Goal: Task Accomplishment & Management: Manage account settings

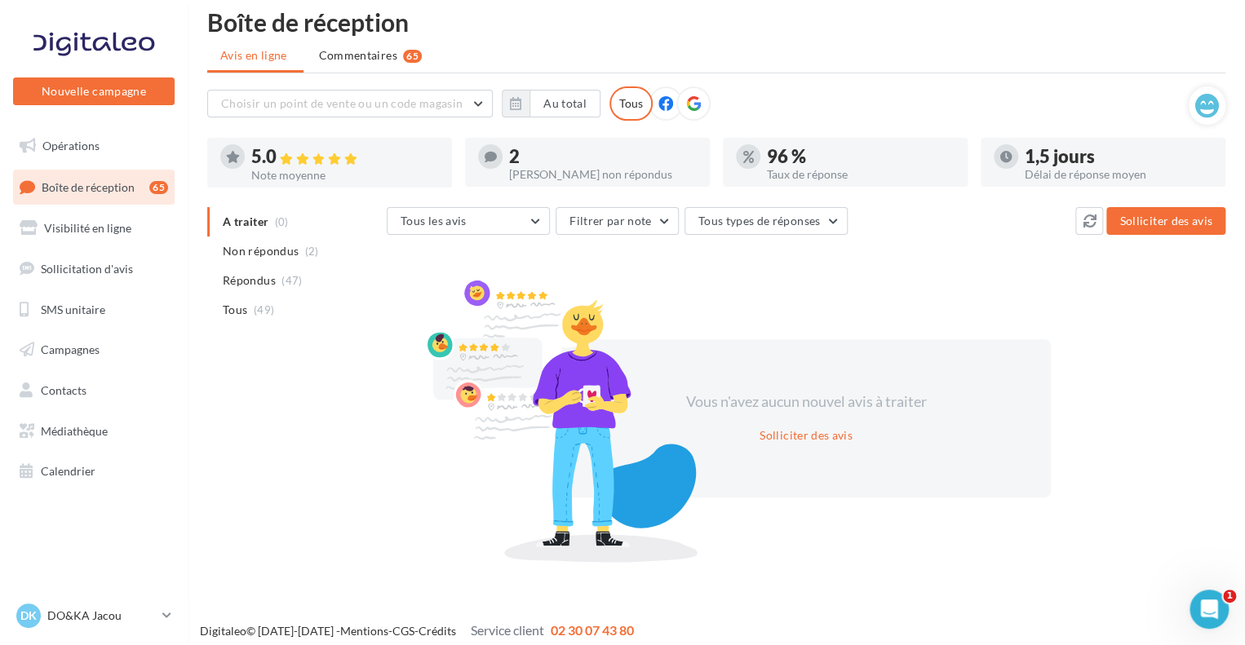
scroll to position [26, 0]
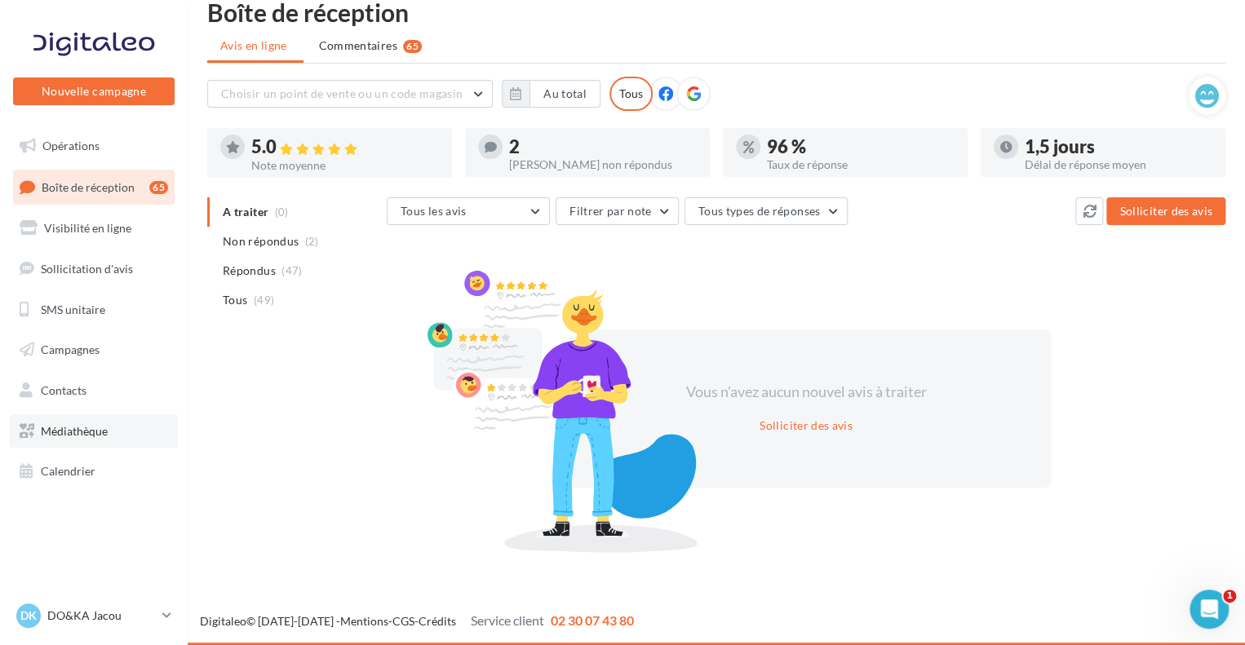
click at [110, 432] on link "Médiathèque" at bounding box center [94, 431] width 168 height 34
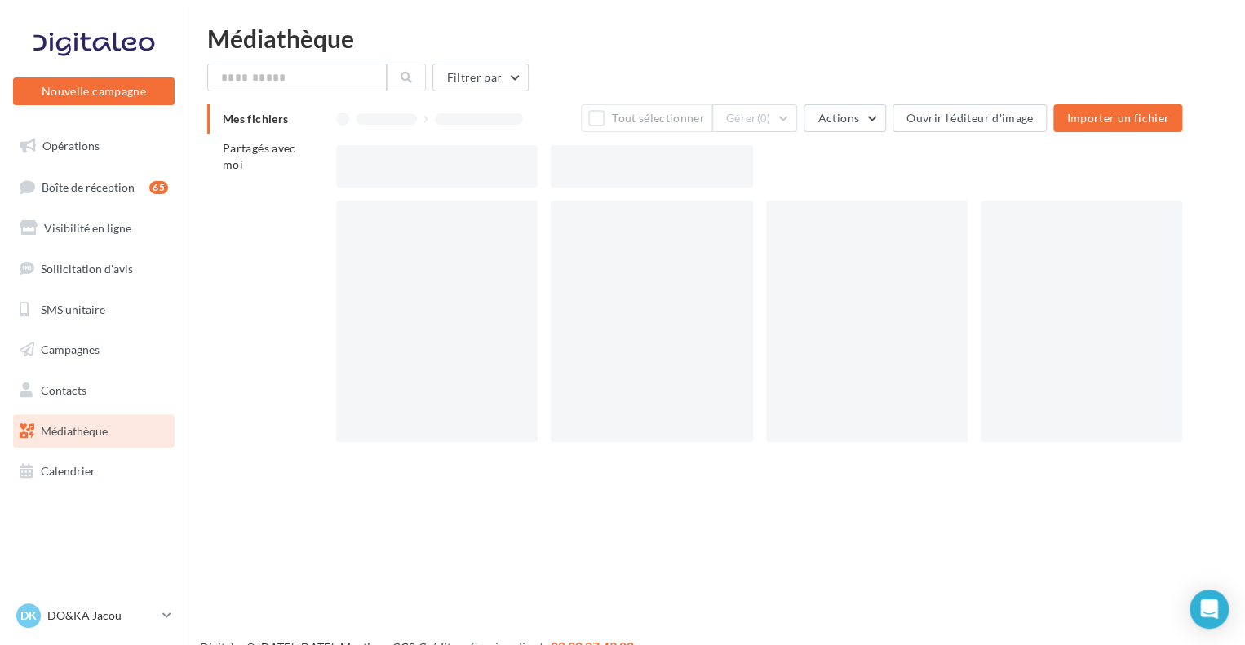
click at [85, 388] on span "Contacts" at bounding box center [64, 390] width 46 height 14
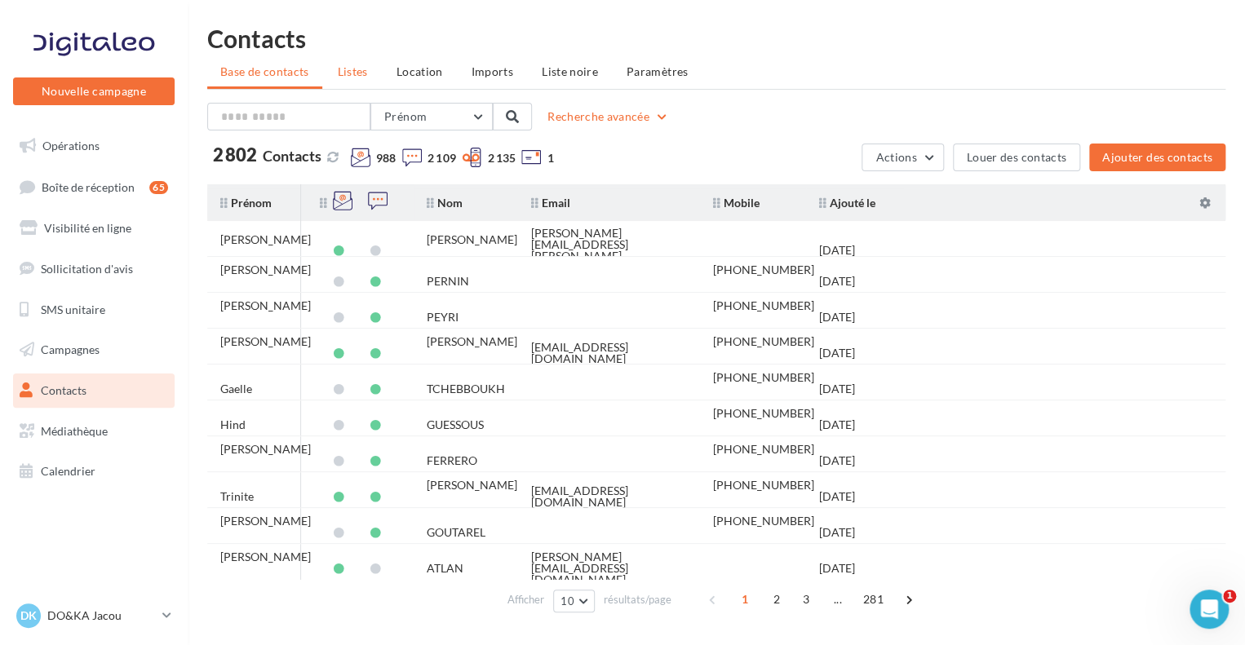
click at [357, 74] on span "Listes" at bounding box center [353, 71] width 30 height 14
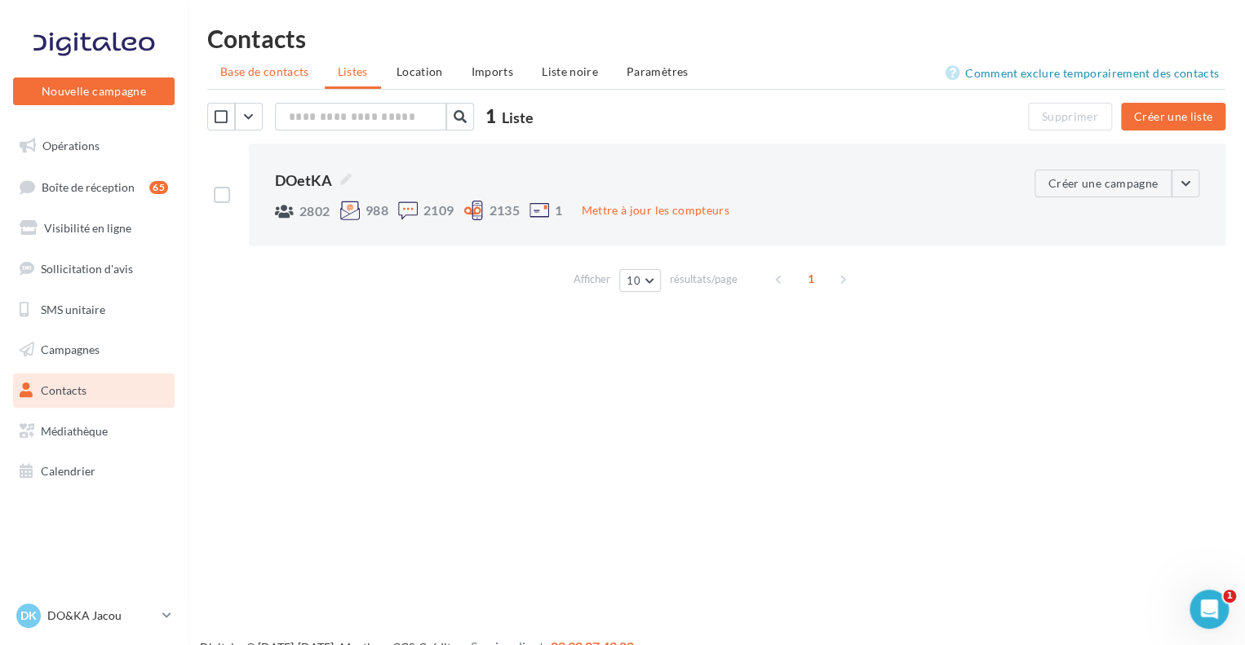
click at [284, 74] on span "Base de contacts" at bounding box center [264, 71] width 89 height 14
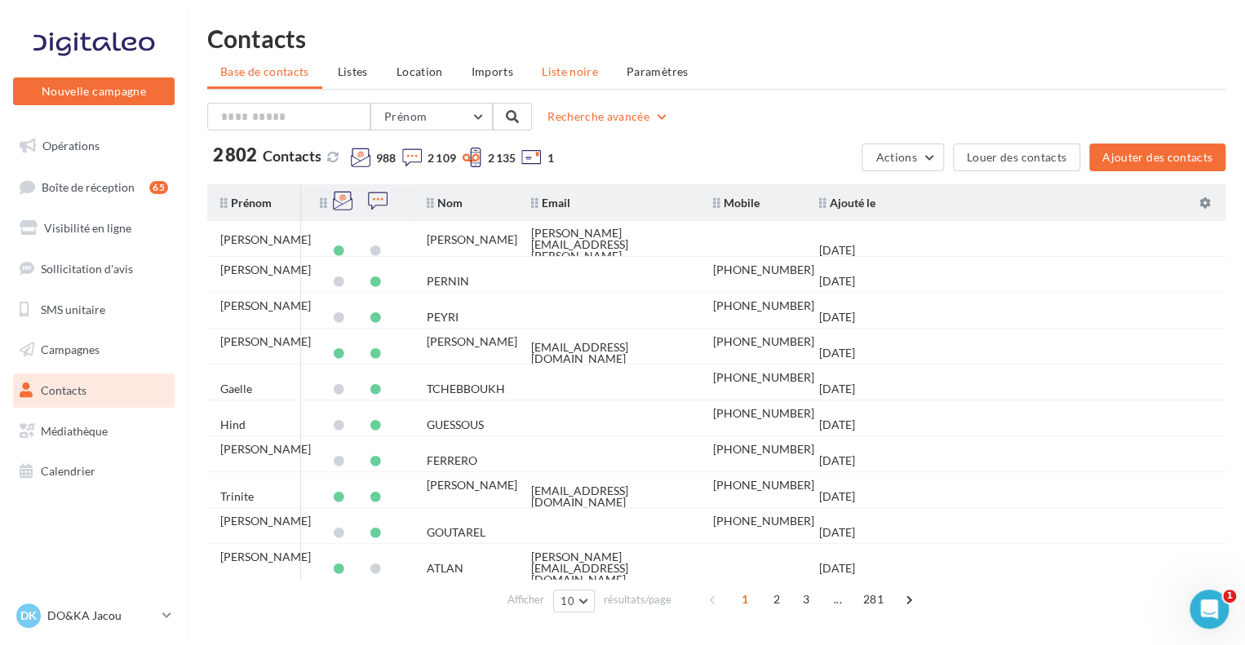
click at [570, 79] on li "Liste noire" at bounding box center [570, 71] width 82 height 29
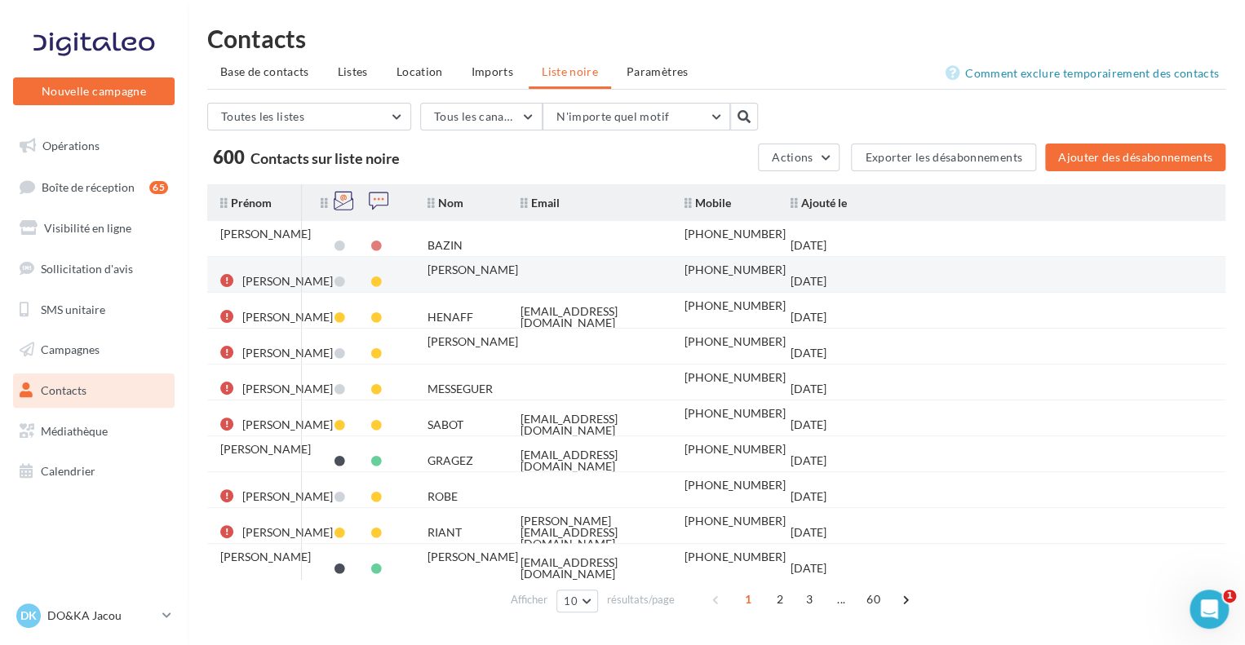
click at [267, 276] on div "Chantale" at bounding box center [287, 281] width 91 height 11
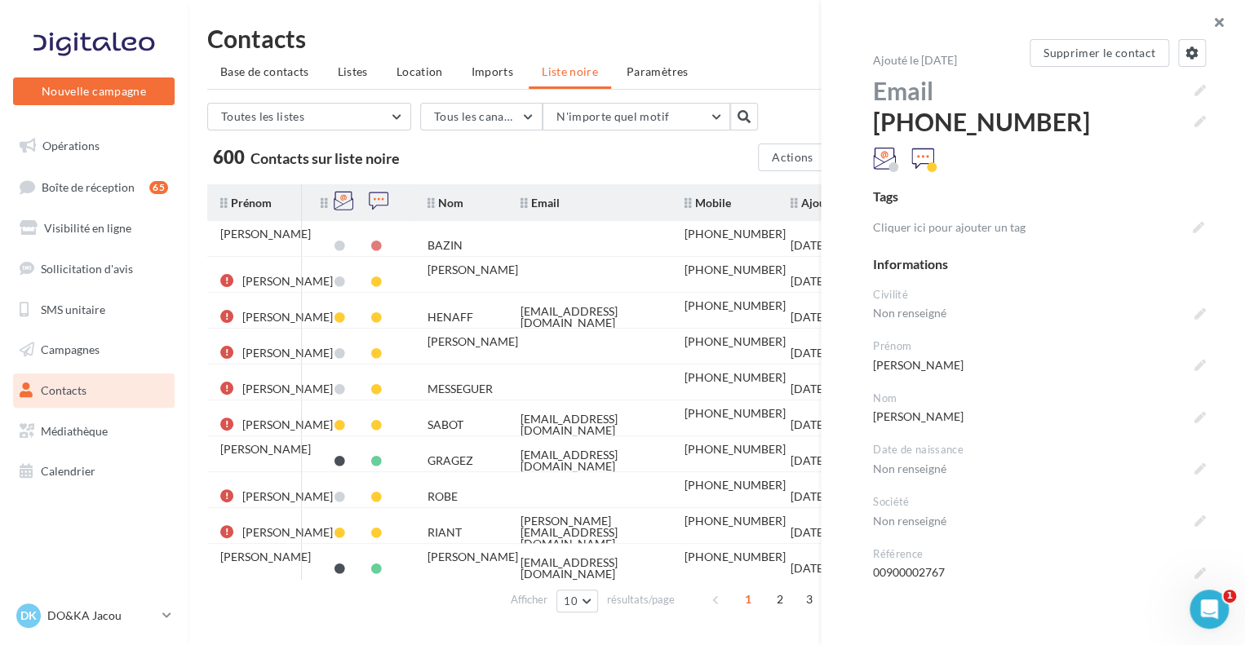
click at [1221, 25] on button "button" at bounding box center [1212, 24] width 65 height 49
